Goal: Task Accomplishment & Management: Use online tool/utility

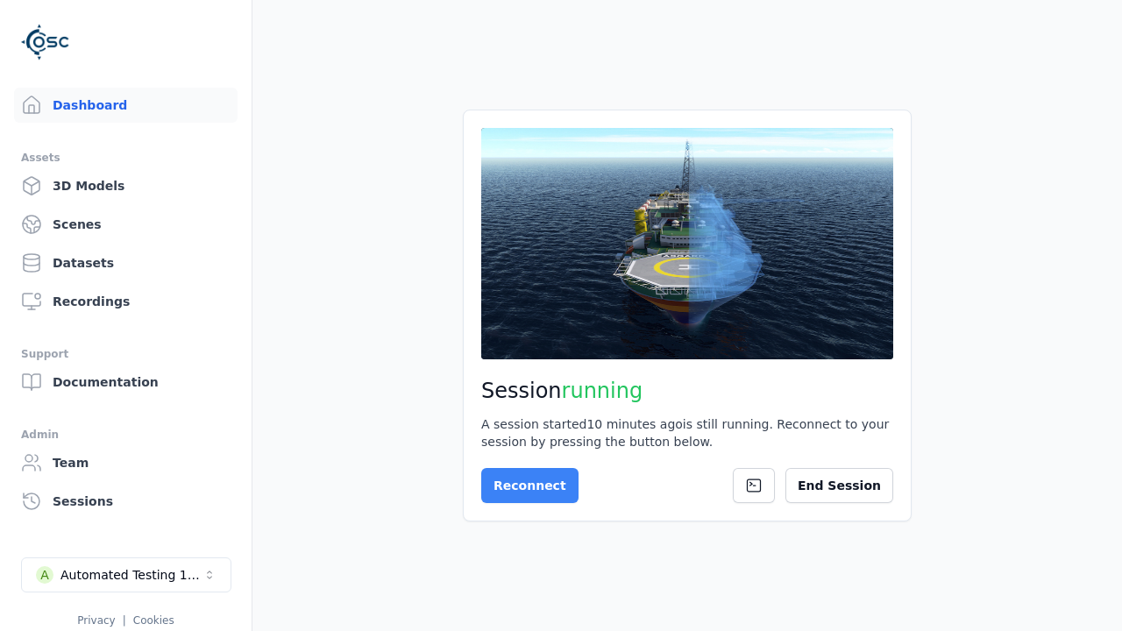
click at [525, 487] on button "Reconnect" at bounding box center [529, 485] width 97 height 35
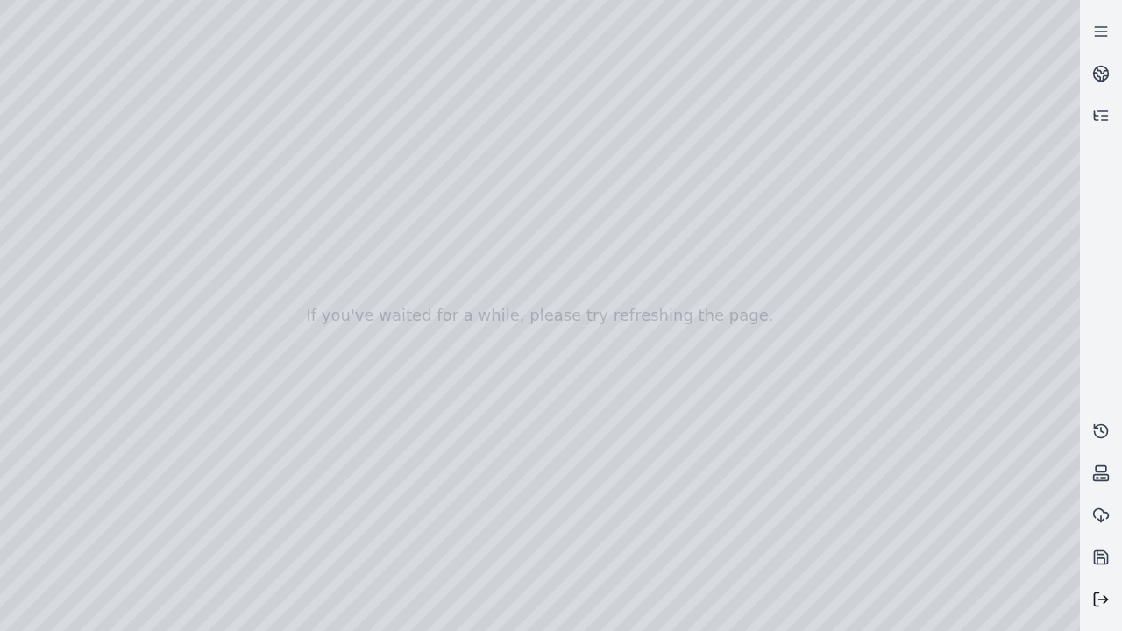
click at [1107, 600] on line at bounding box center [1103, 600] width 9 height 0
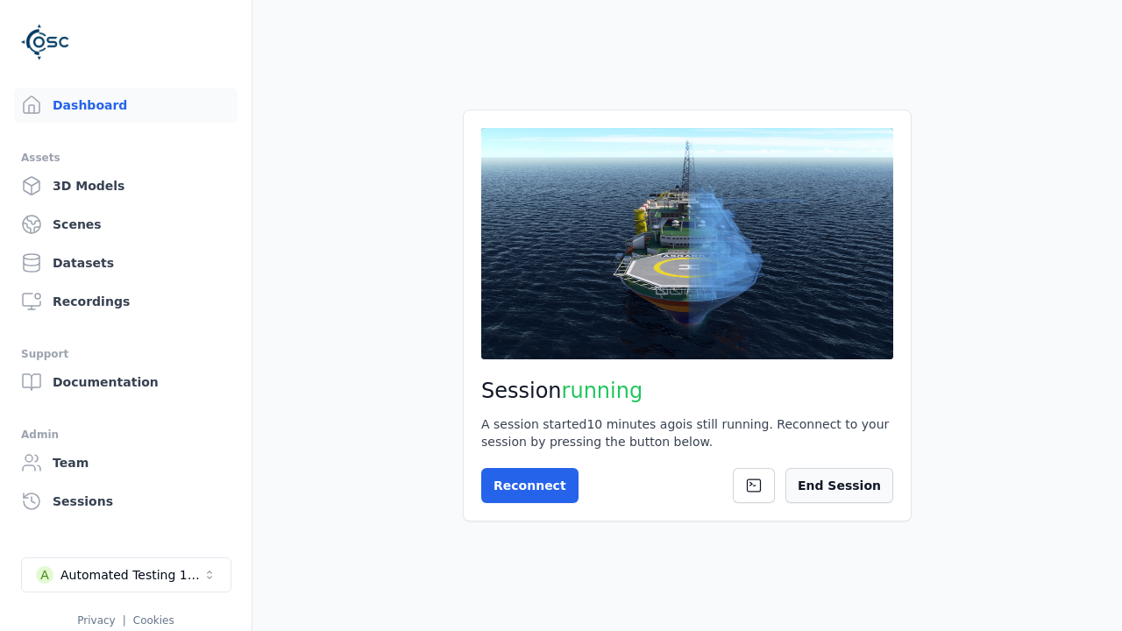
click at [849, 494] on button "End Session" at bounding box center [839, 485] width 108 height 35
